Goal: Task Accomplishment & Management: Use online tool/utility

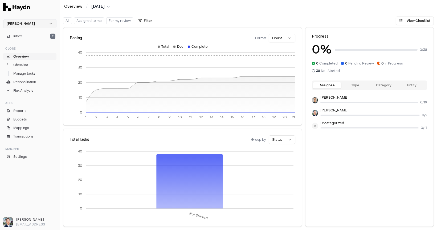
click at [31, 26] on html "Haydn Inbox 2 Close Overview Checklist Manage tasks Reconciliation Flux Analysi…" at bounding box center [218, 115] width 437 height 230
click at [18, 64] on span "Heroes" at bounding box center [13, 64] width 12 height 4
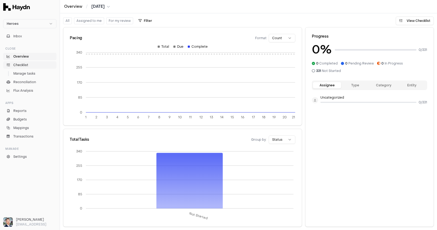
click at [25, 67] on span "Checklist" at bounding box center [20, 65] width 15 height 5
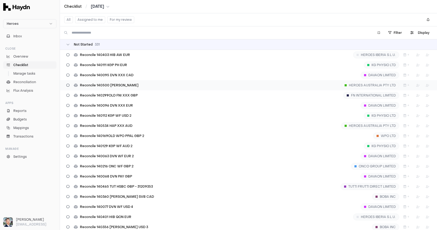
click at [118, 83] on span "Reconcile 140500 [PERSON_NAME]" at bounding box center [109, 85] width 59 height 4
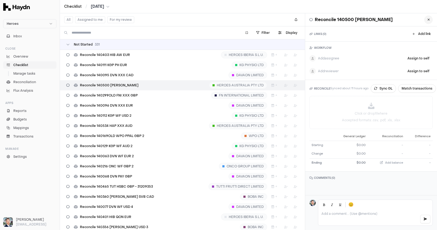
click at [424, 20] on button at bounding box center [428, 19] width 9 height 9
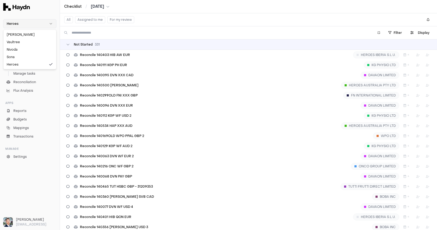
click at [35, 24] on html "Heroes Inbox Close Overview Checklist Manage tasks Reconciliation Flux Analysis…" at bounding box center [218, 115] width 437 height 230
click at [17, 51] on span "Nivoda" at bounding box center [12, 49] width 11 height 4
